Goal: Task Accomplishment & Management: Use online tool/utility

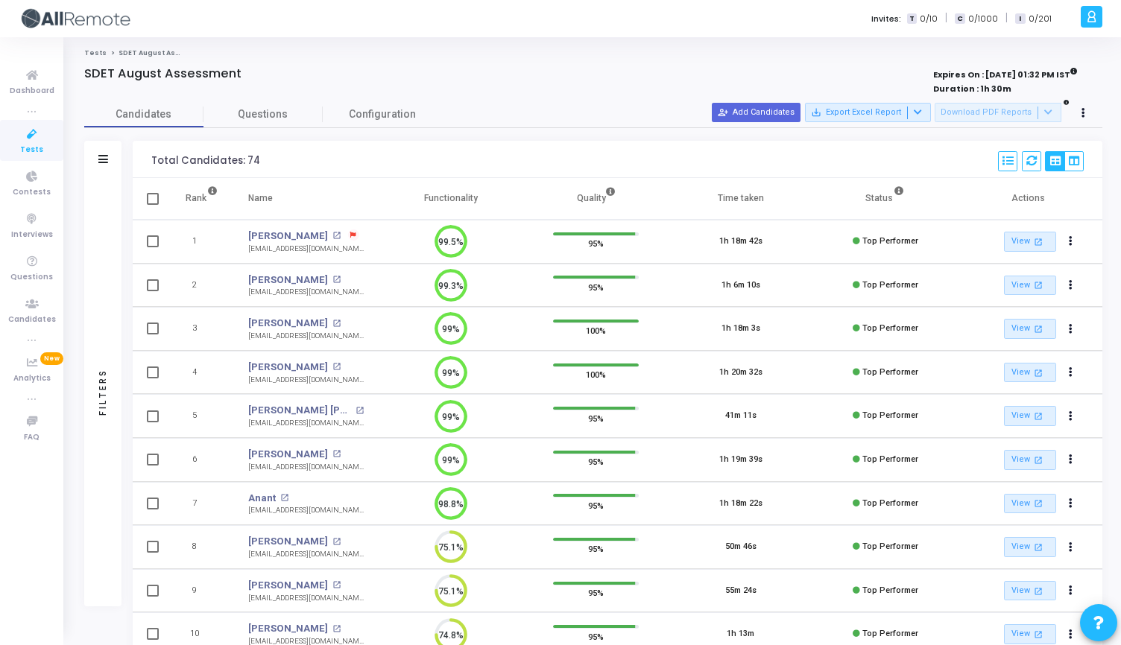
click at [37, 133] on icon at bounding box center [31, 134] width 31 height 19
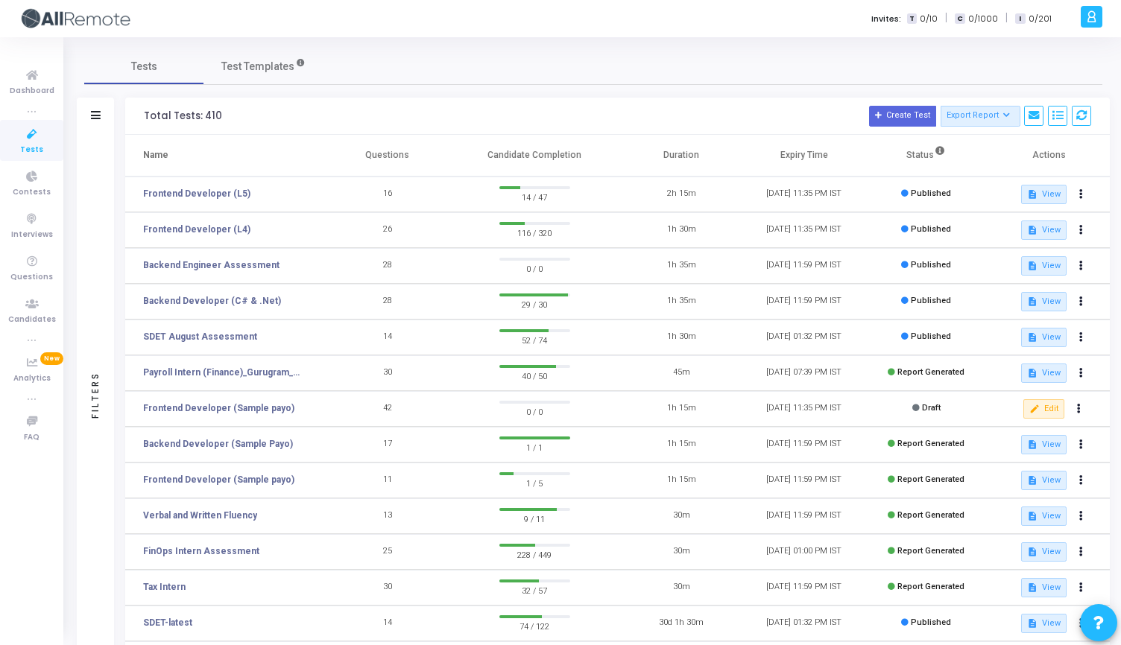
click at [216, 329] on td "SDET August Assessment" at bounding box center [225, 338] width 201 height 36
click at [216, 337] on link "SDET August Assessment" at bounding box center [200, 336] width 114 height 13
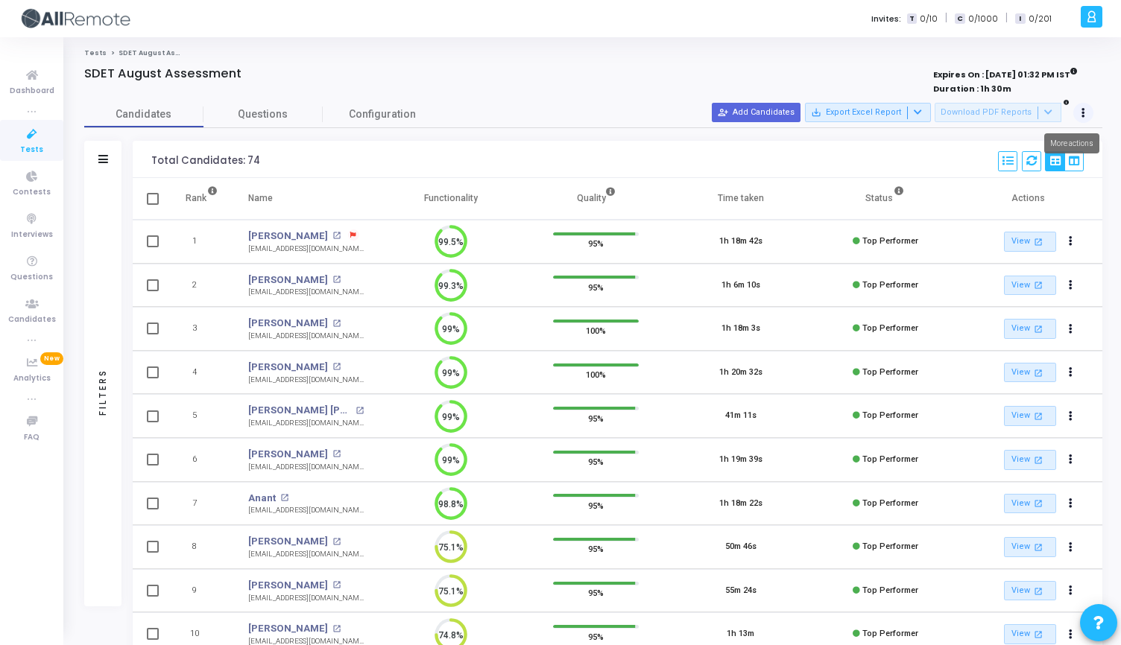
click at [1076, 115] on button at bounding box center [1083, 113] width 21 height 21
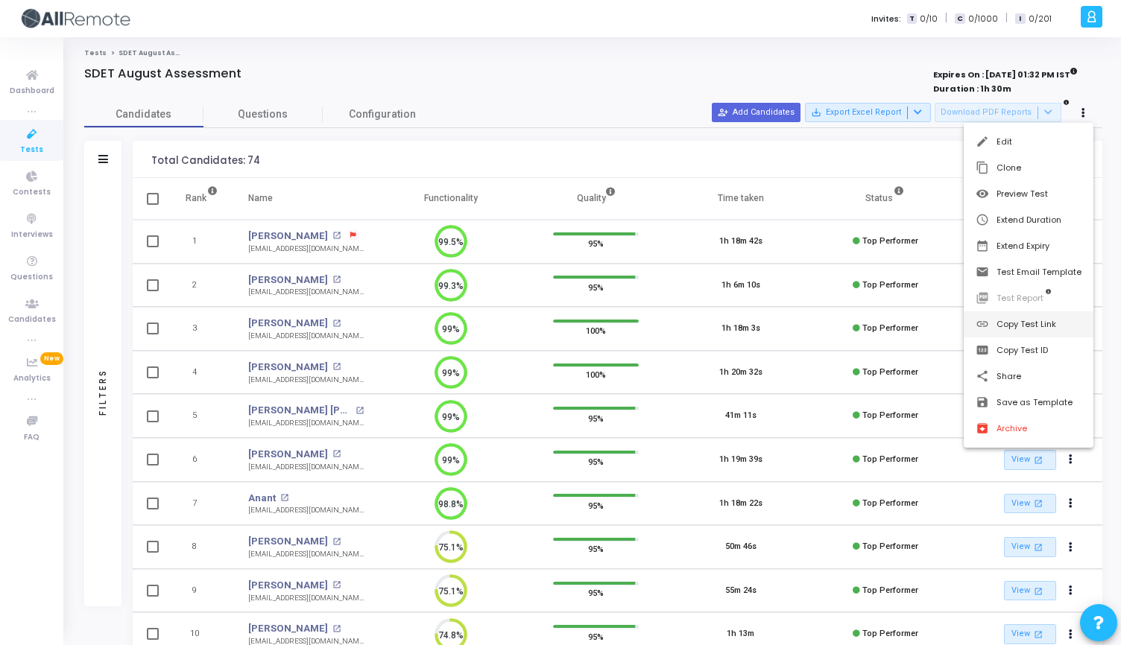
click at [1004, 331] on button "link Copy Test Link" at bounding box center [1029, 325] width 130 height 26
